Goal: Check status

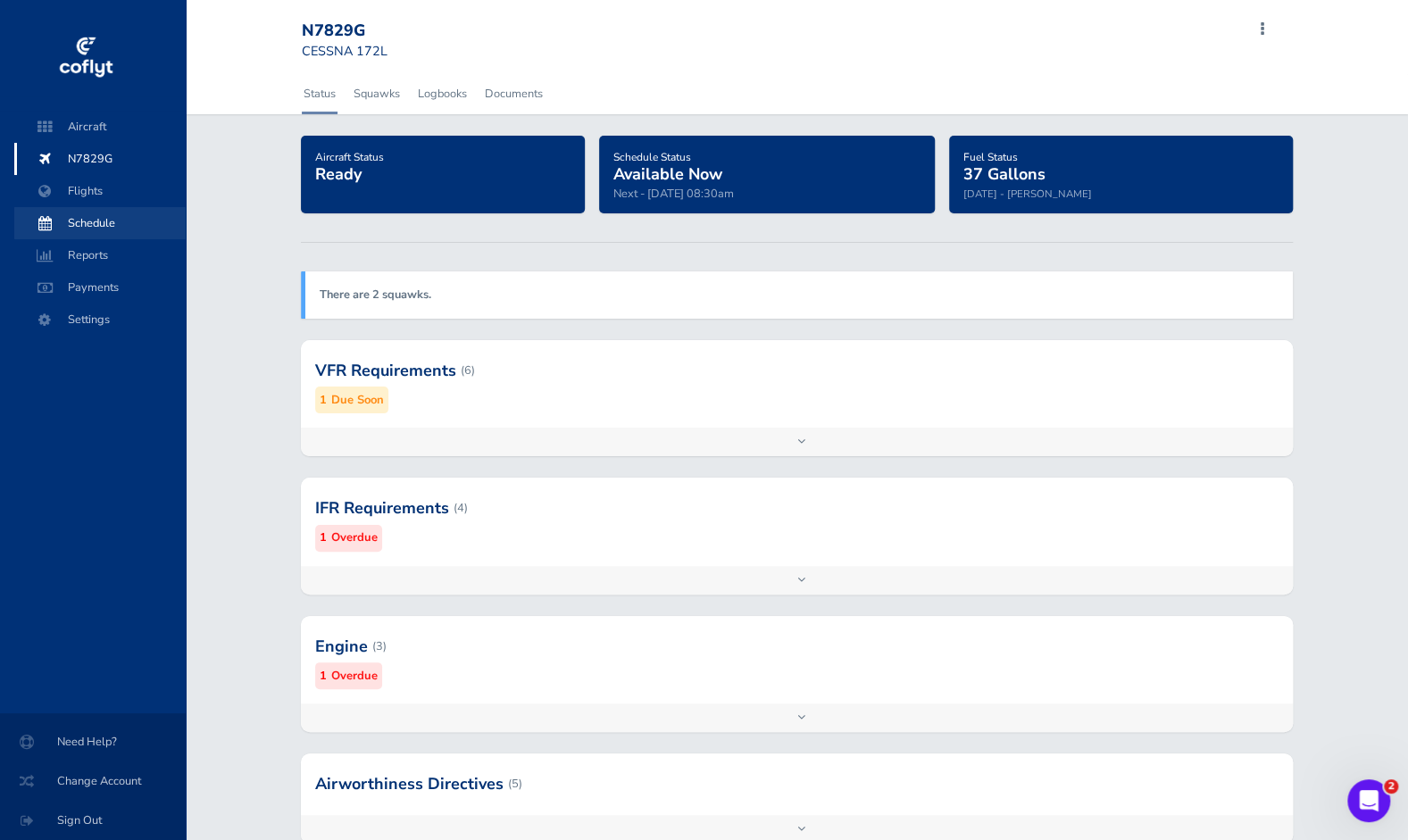
click at [76, 223] on span "Schedule" at bounding box center [100, 222] width 135 height 32
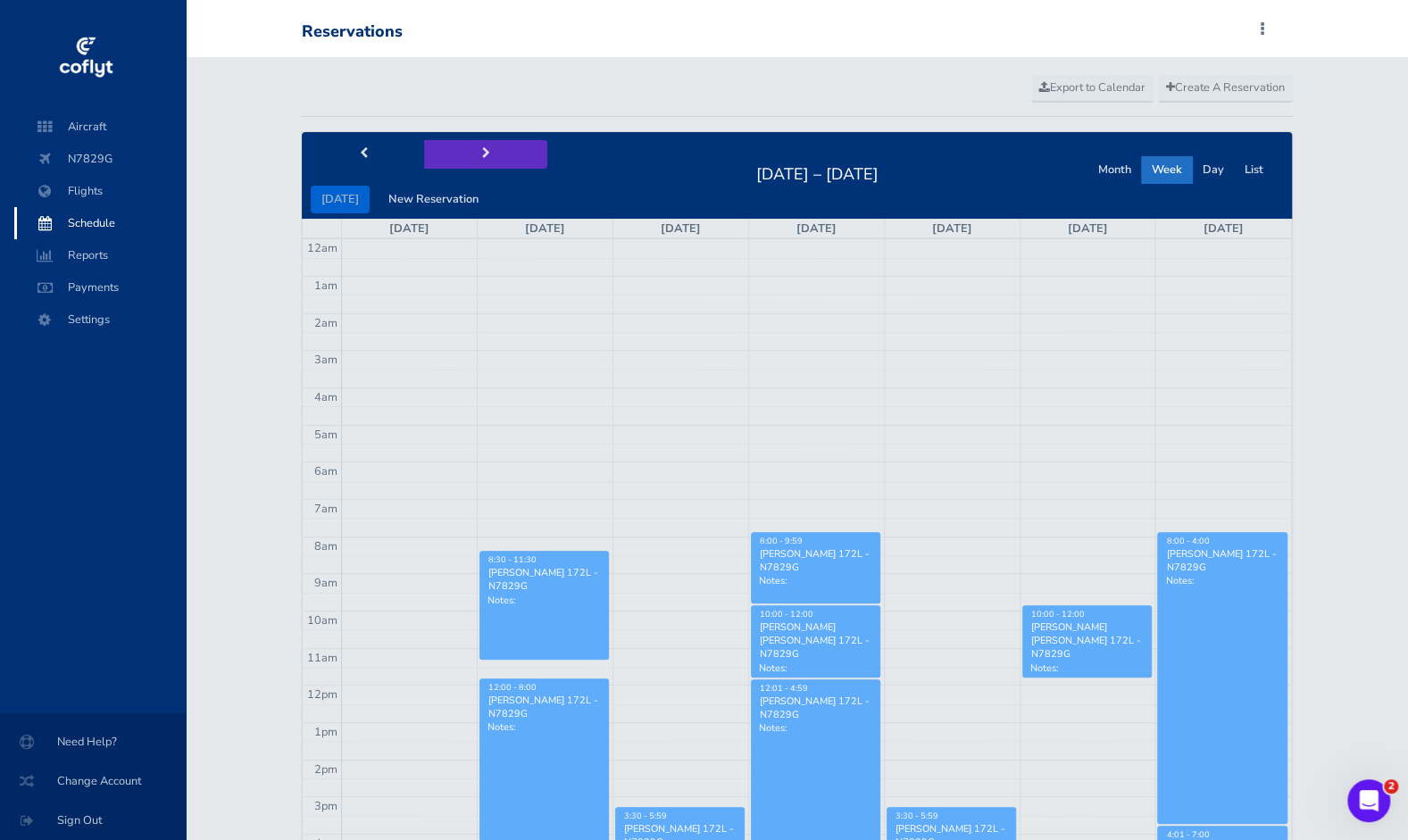
click at [485, 159] on button "next" at bounding box center [485, 154] width 123 height 28
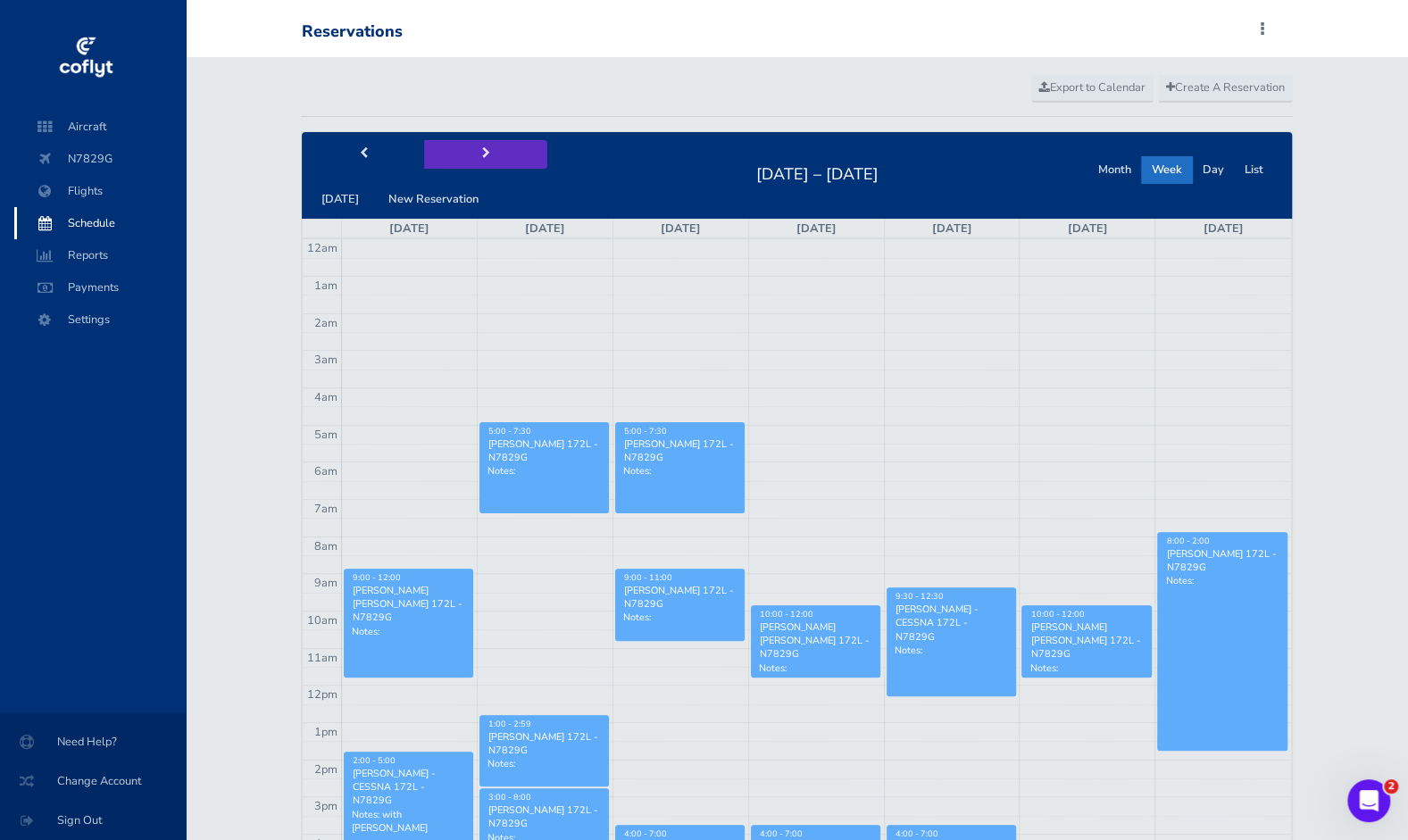
click at [485, 159] on button "next" at bounding box center [485, 154] width 123 height 28
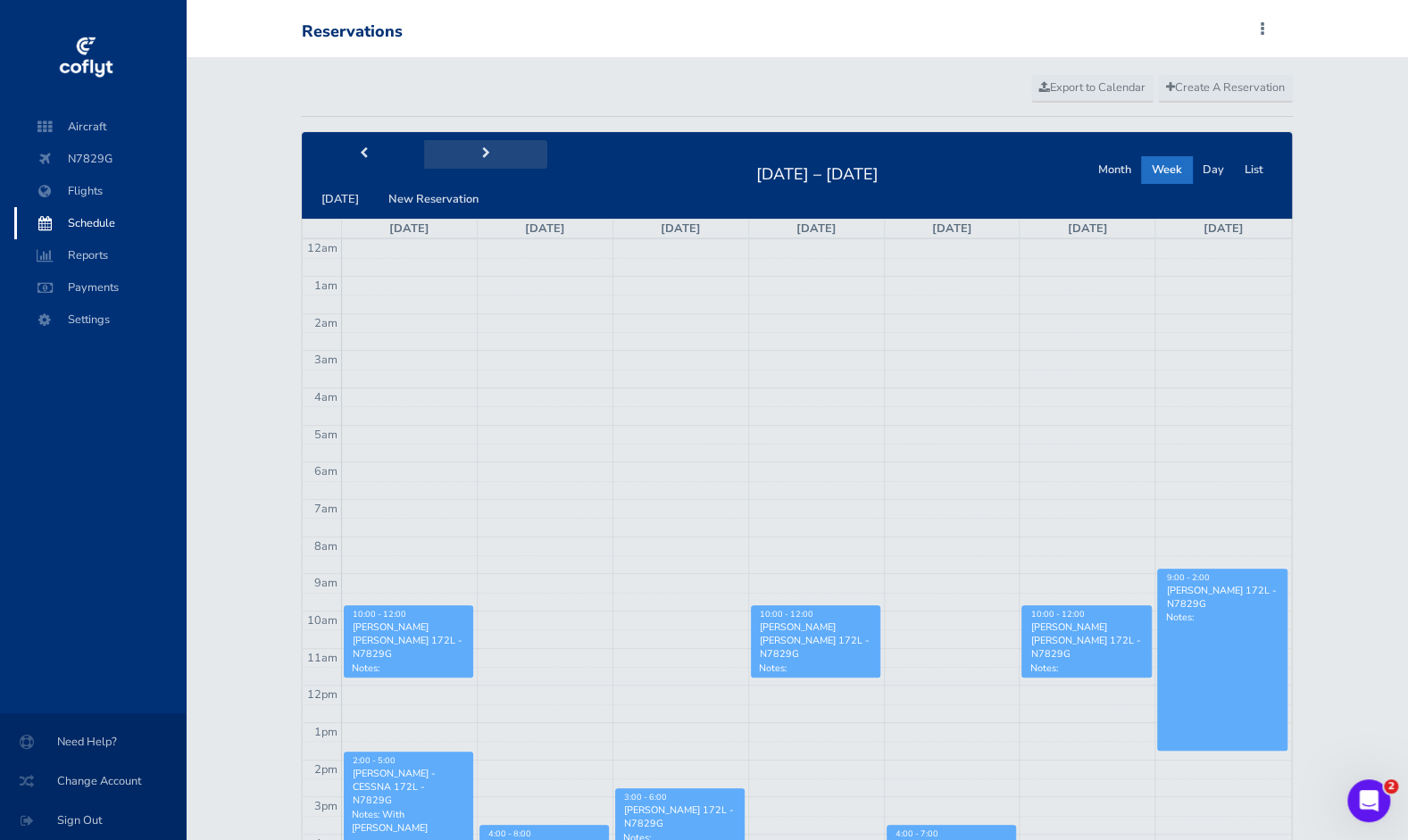
scroll to position [339, 0]
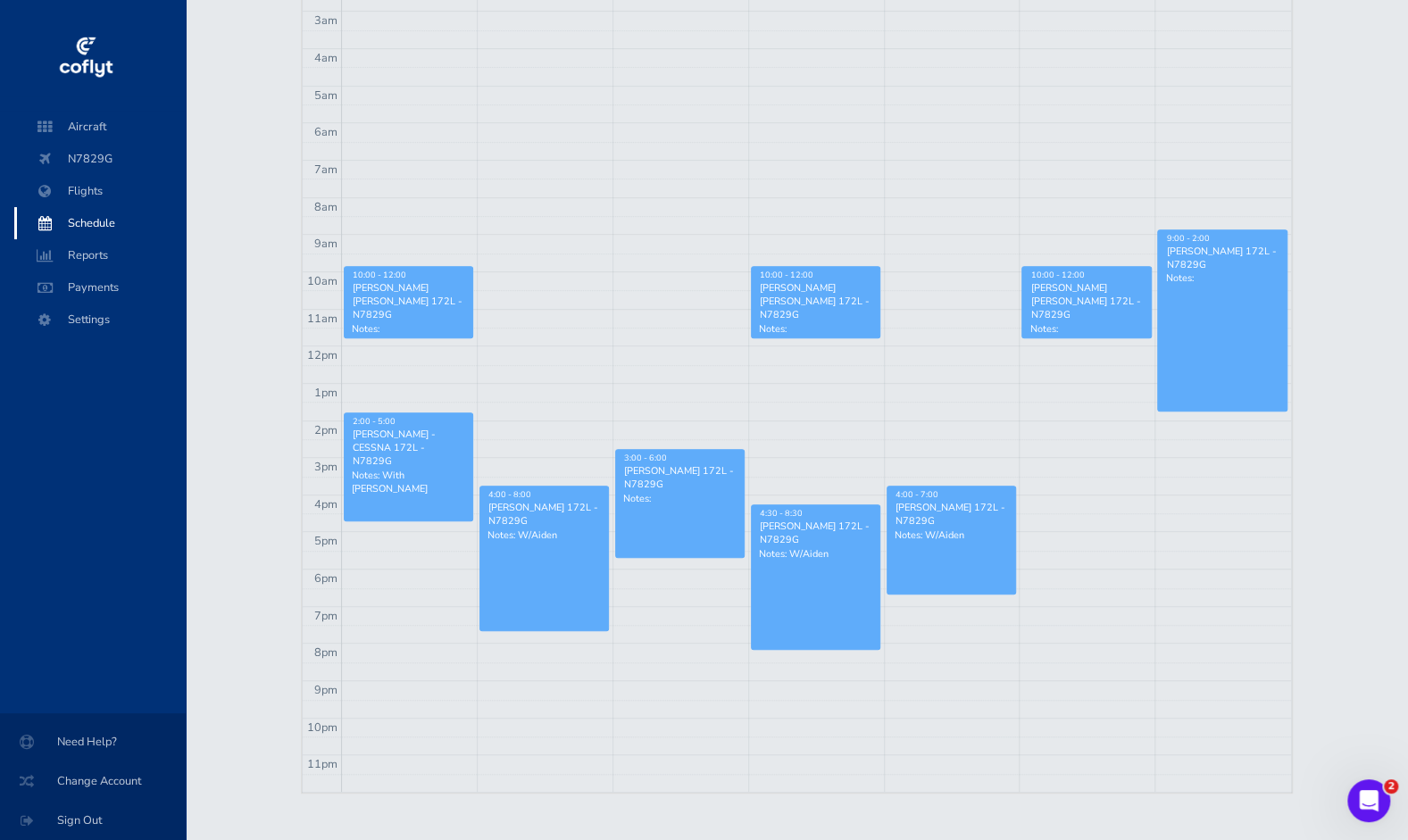
click at [1244, 355] on link "9:00 - 2:00 Keith Overa - CESSNA 172L - N7829G Notes:" at bounding box center [1222, 320] width 131 height 182
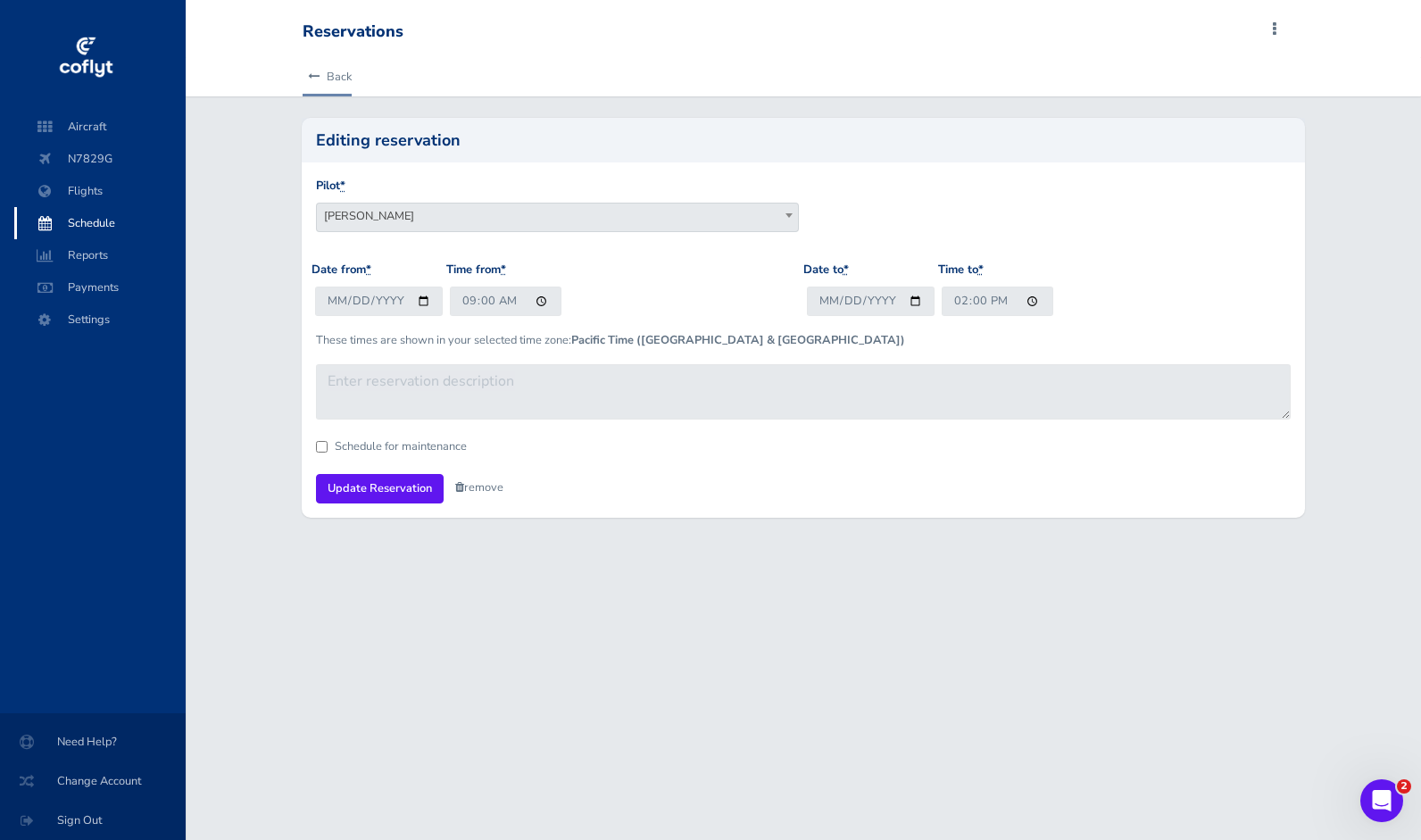
click at [342, 78] on link "Back" at bounding box center [327, 76] width 49 height 40
